Goal: Task Accomplishment & Management: Manage account settings

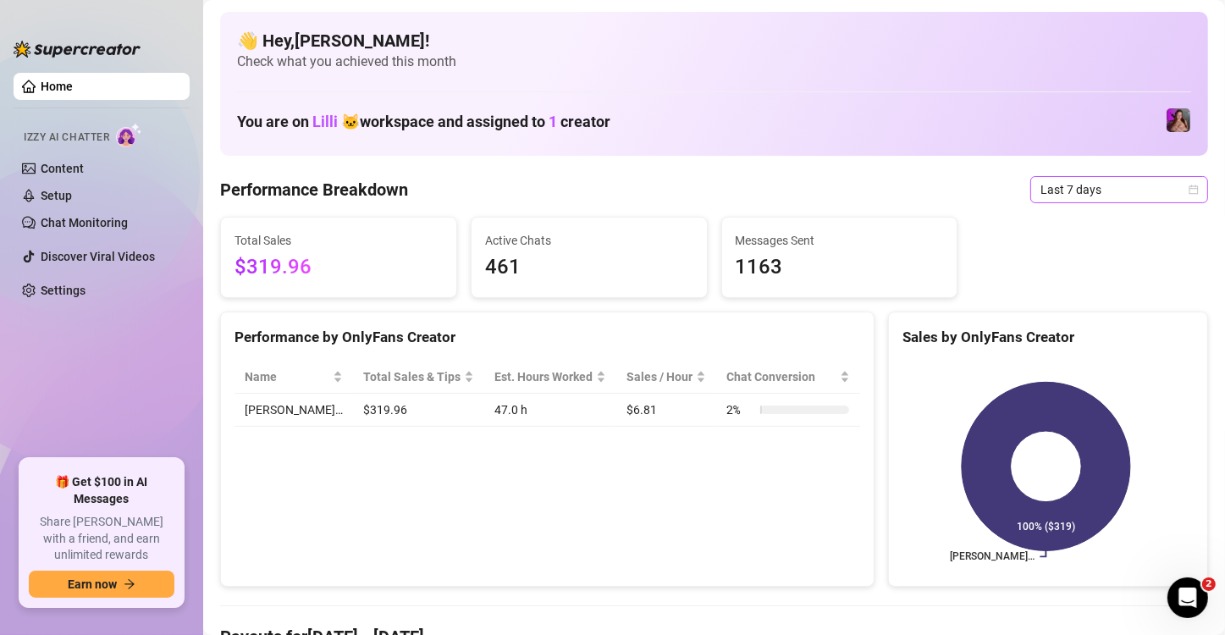
click at [1075, 191] on span "Last 7 days" at bounding box center [1120, 189] width 158 height 25
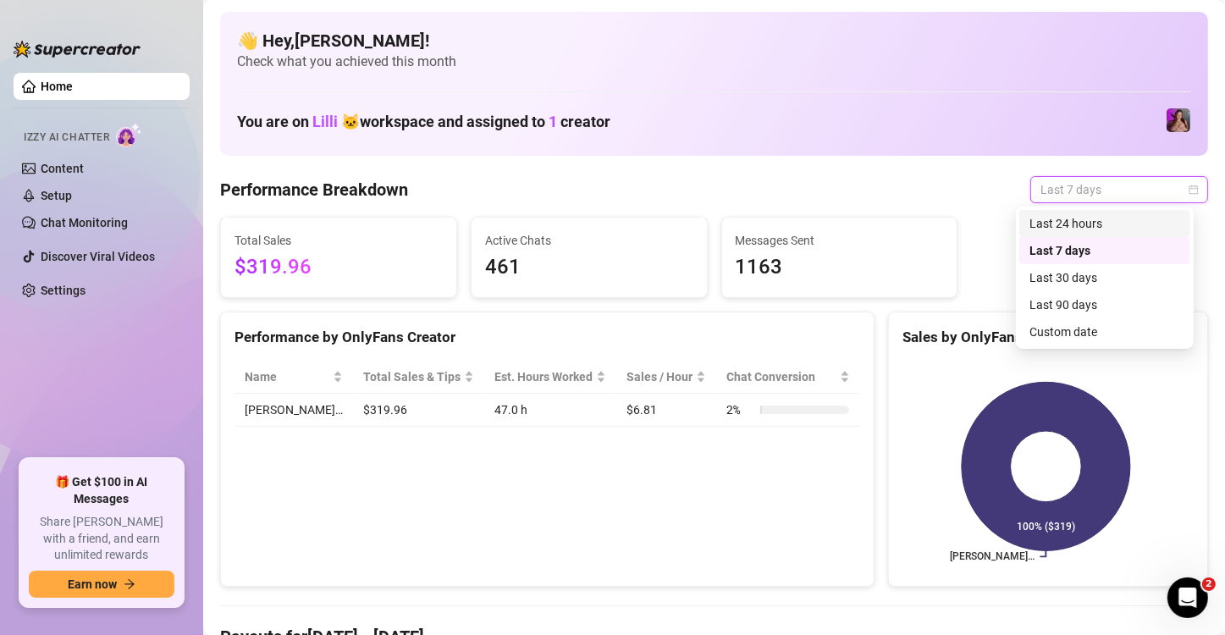
click at [1041, 227] on div "Last 24 hours" at bounding box center [1105, 223] width 151 height 19
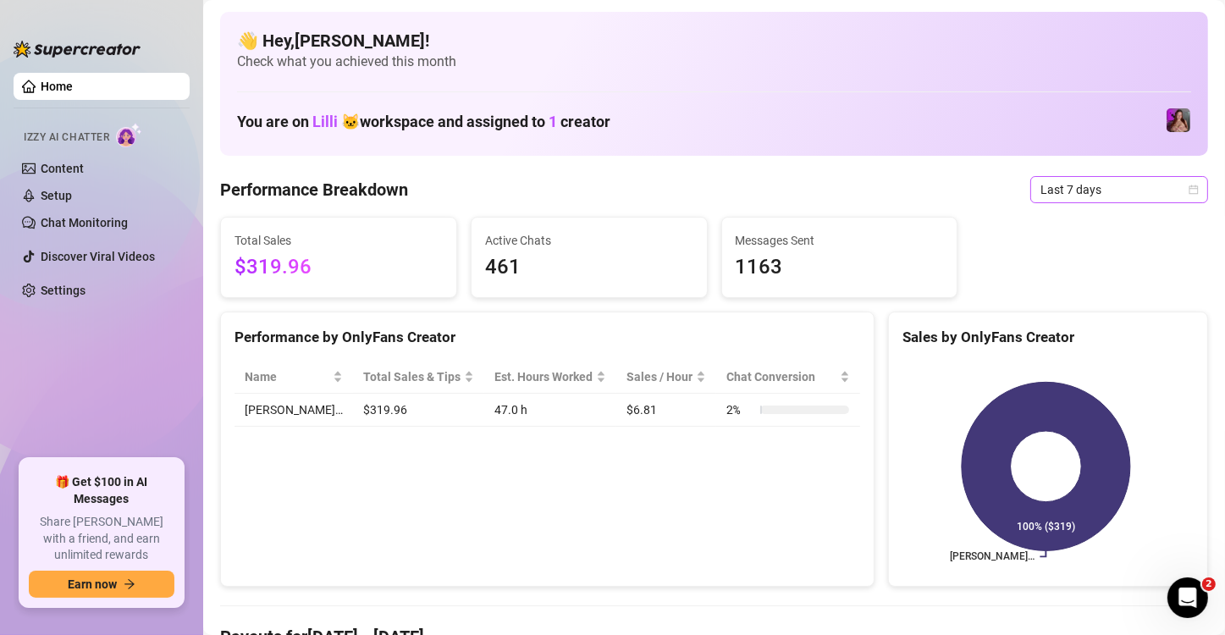
click at [1066, 192] on span "Last 7 days" at bounding box center [1120, 189] width 158 height 25
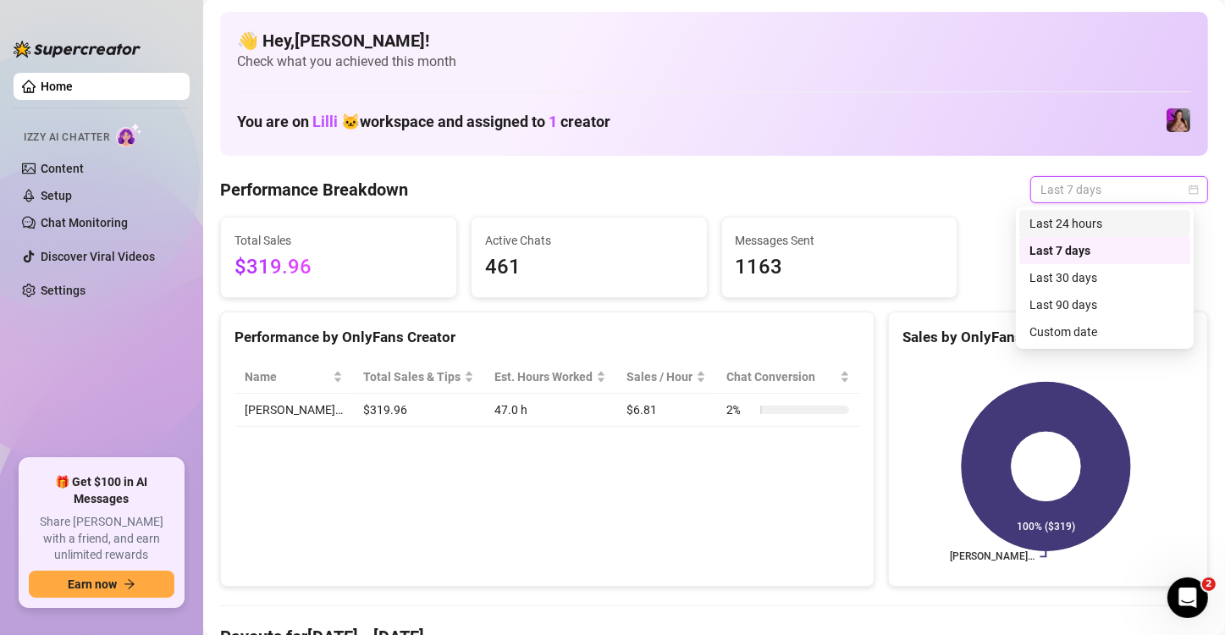
click at [1049, 232] on div "Last 24 hours" at bounding box center [1105, 223] width 151 height 19
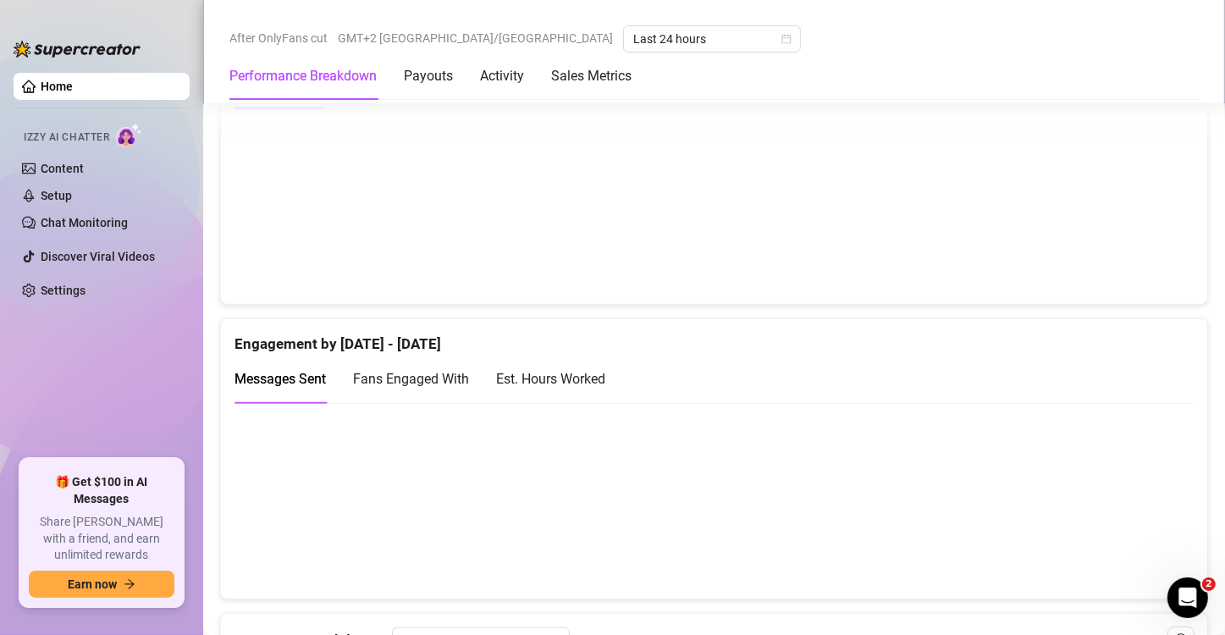
scroll to position [1016, 0]
